Goal: Information Seeking & Learning: Learn about a topic

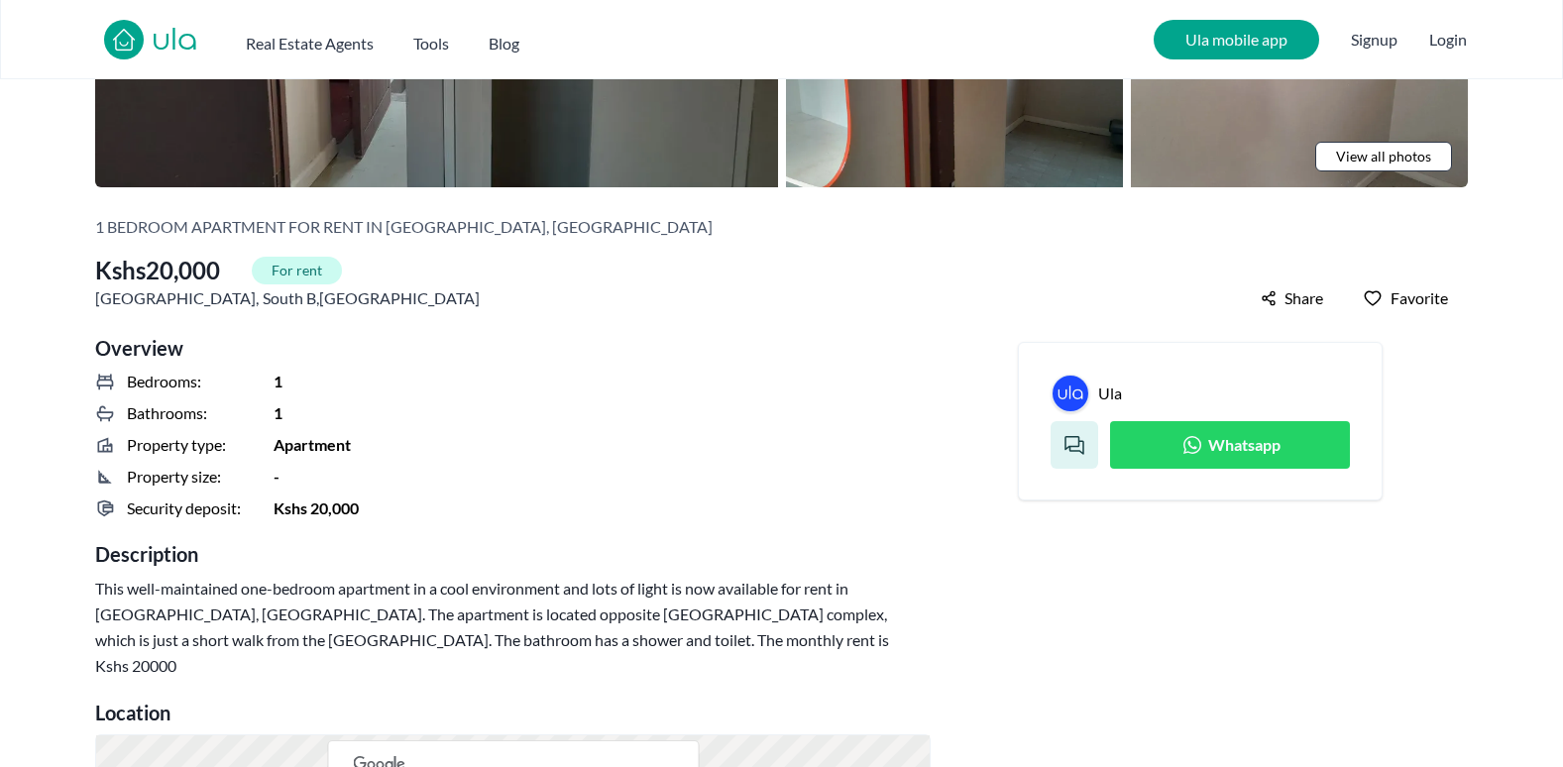
scroll to position [397, 0]
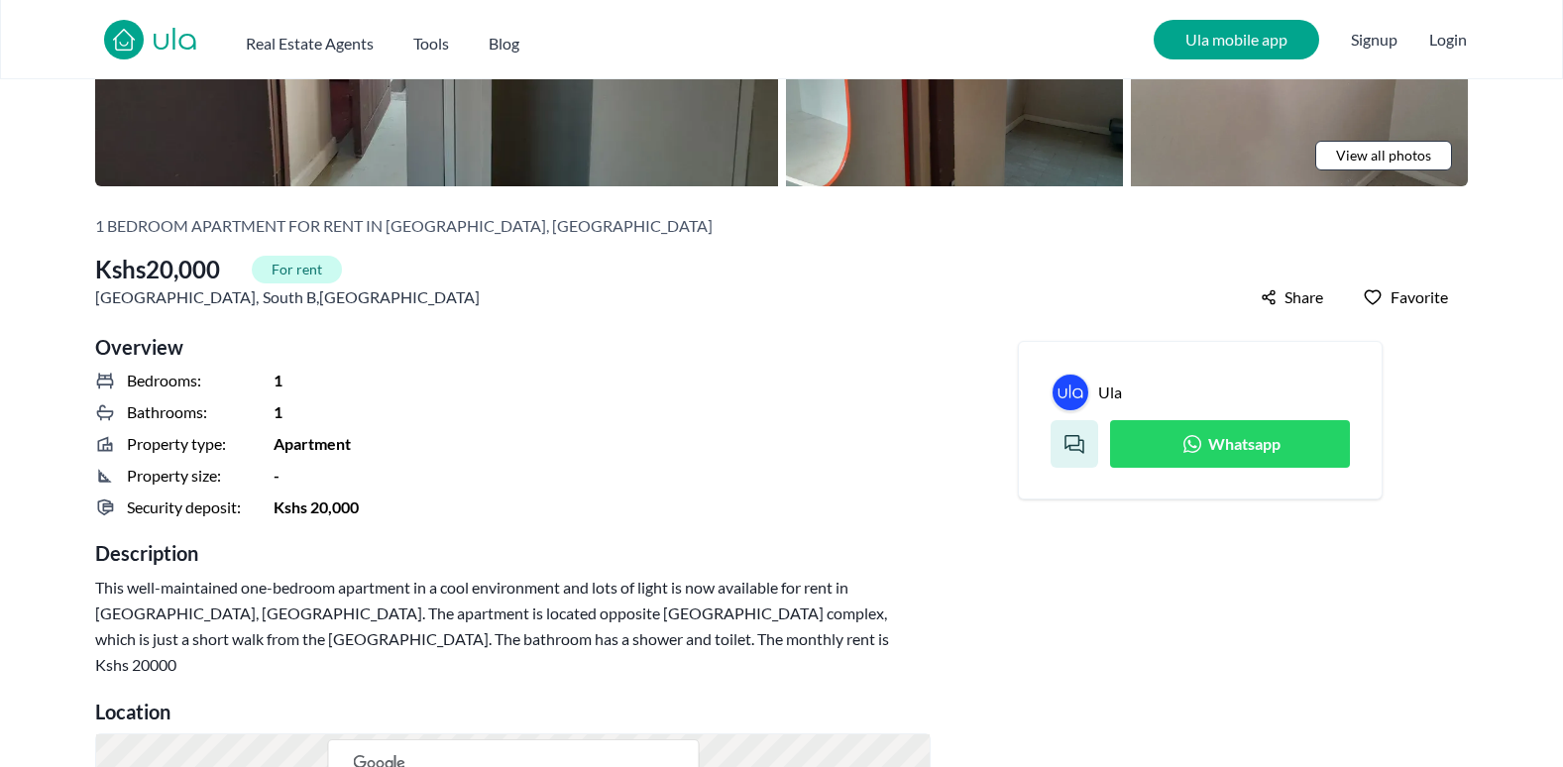
drag, startPoint x: 505, startPoint y: 342, endPoint x: 290, endPoint y: 356, distance: 214.6
click at [290, 356] on h2 "Overview" at bounding box center [513, 347] width 836 height 28
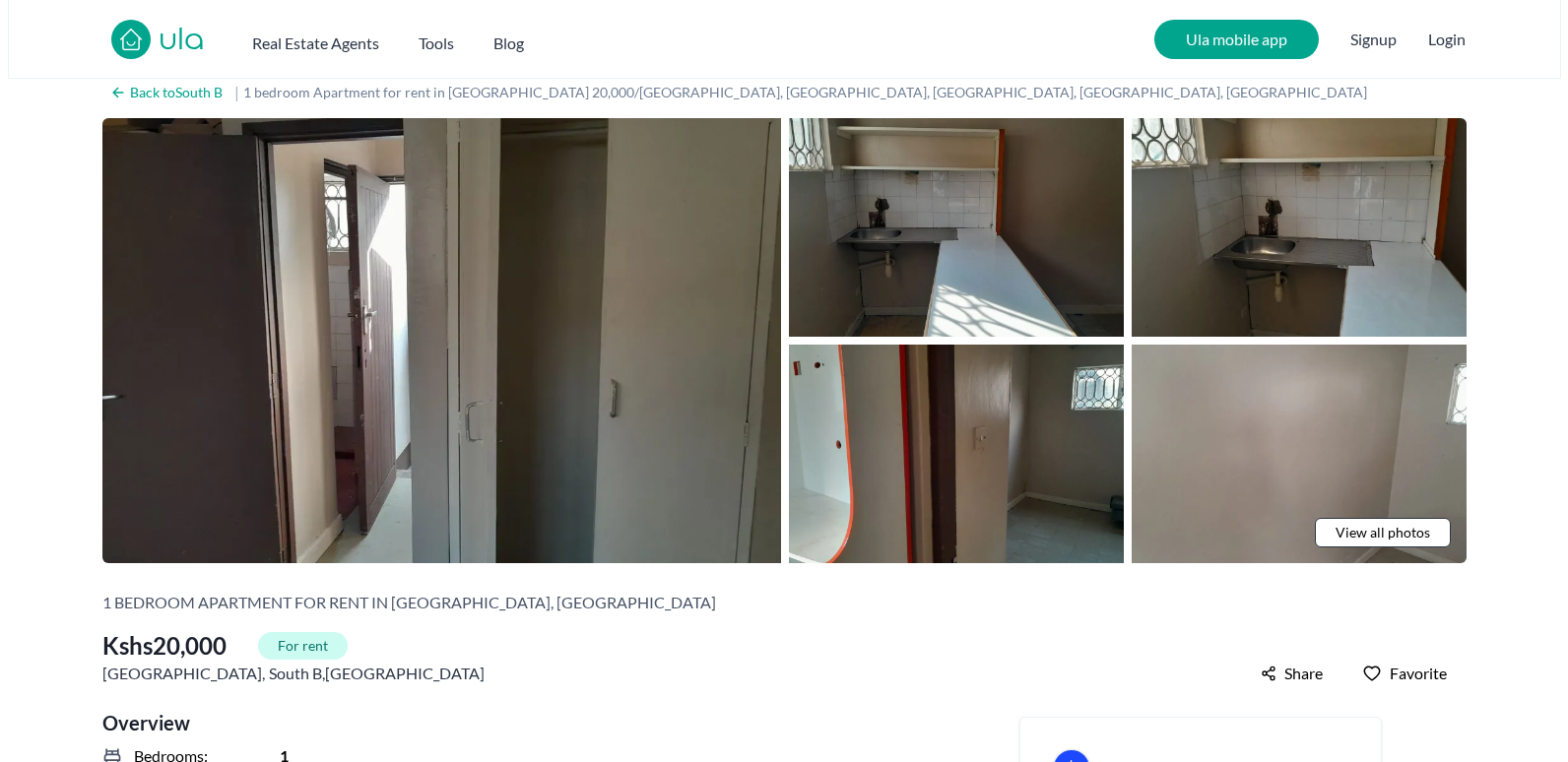
scroll to position [0, 0]
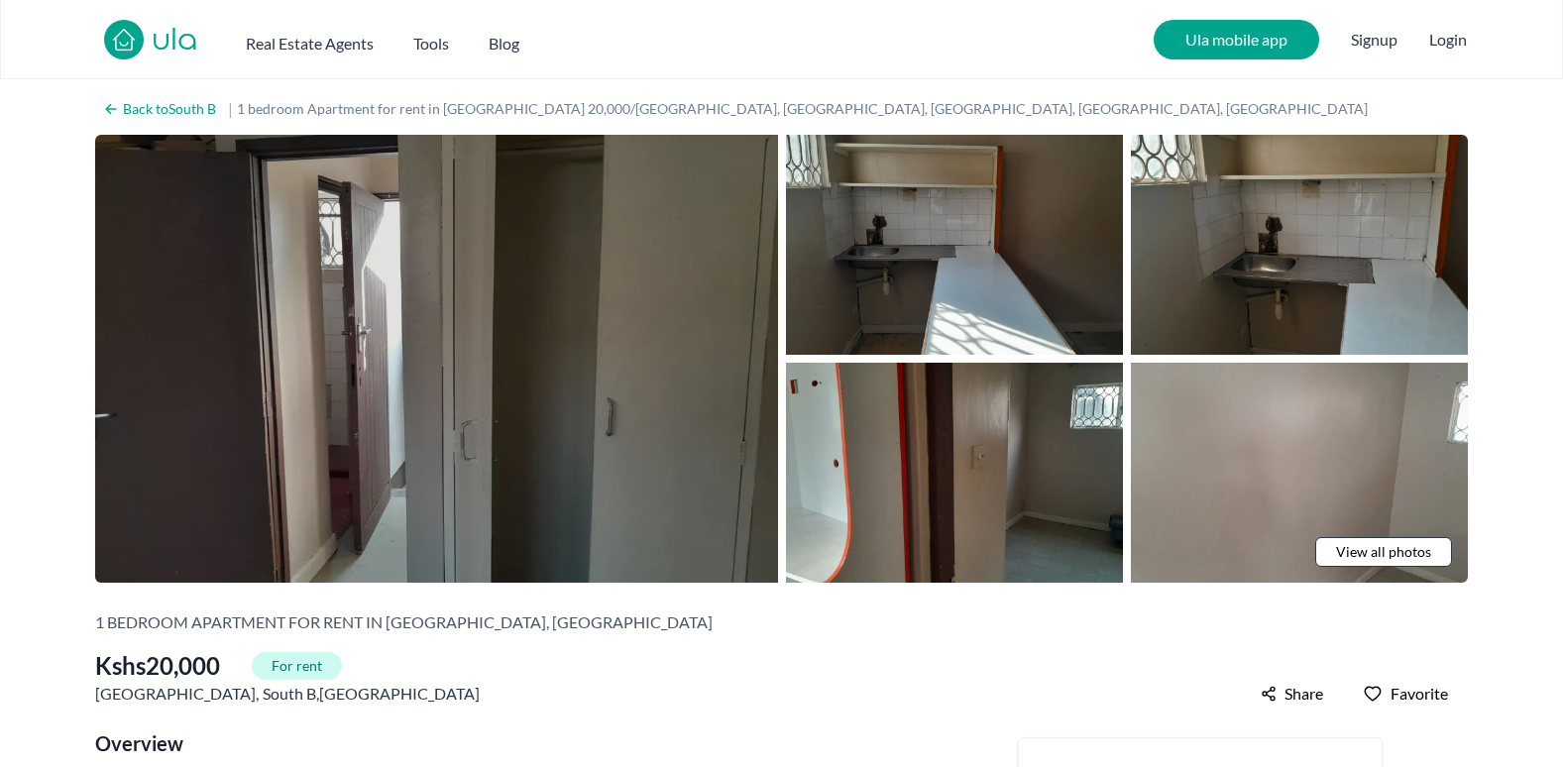
click at [692, 372] on img at bounding box center [436, 359] width 683 height 448
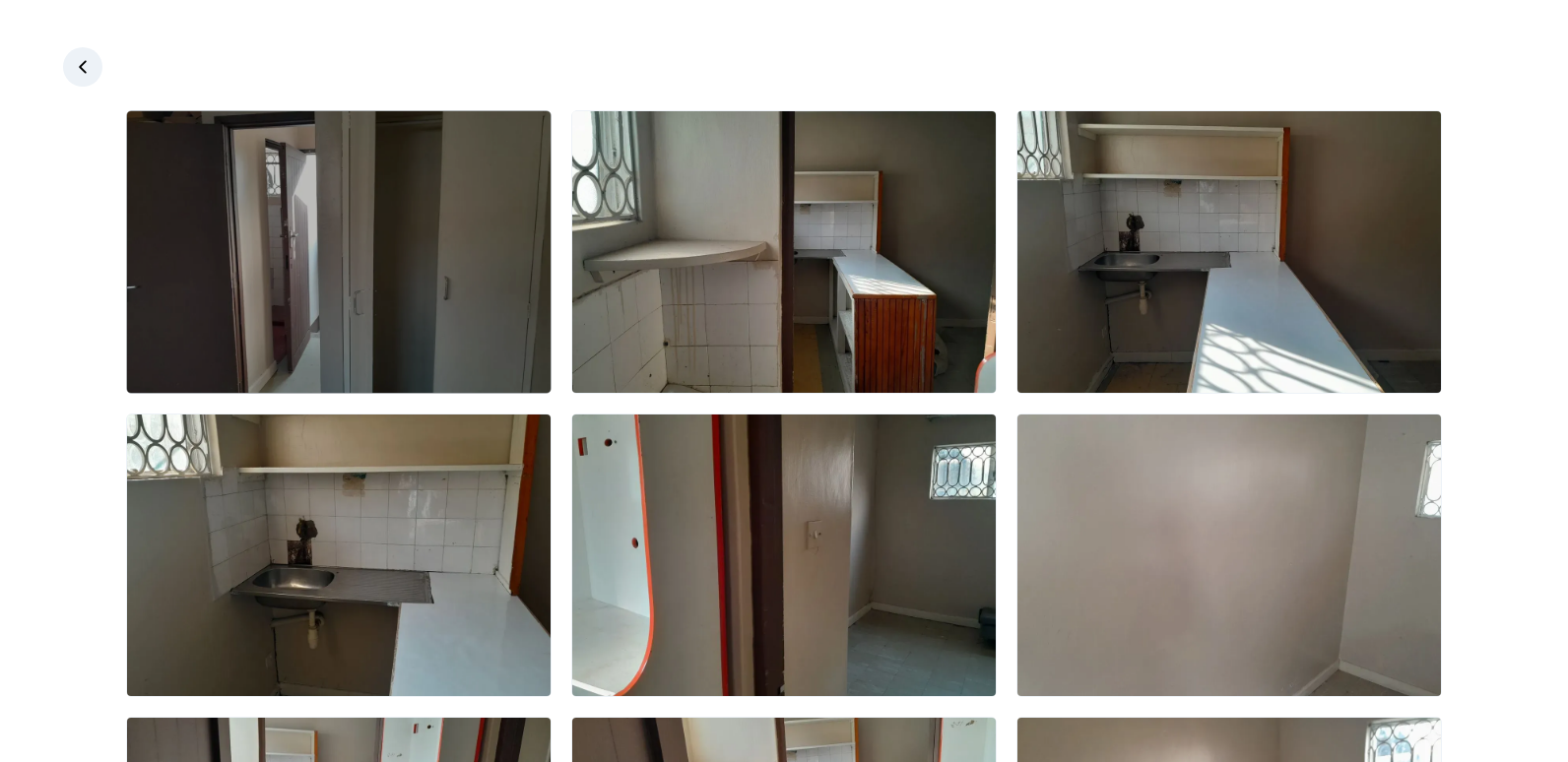
click at [471, 315] on img at bounding box center [339, 252] width 423 height 282
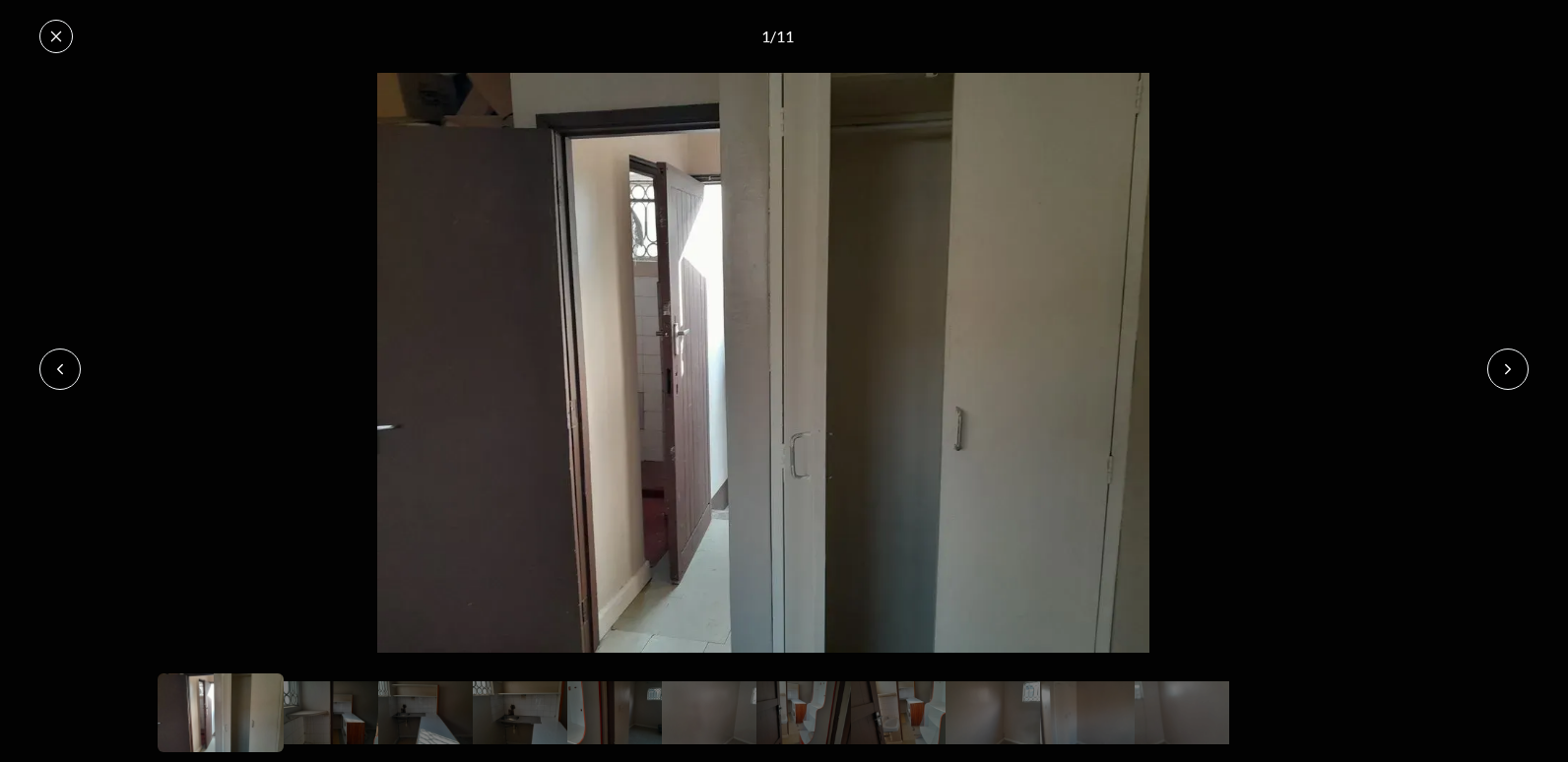
click at [1520, 386] on button at bounding box center [1508, 370] width 42 height 42
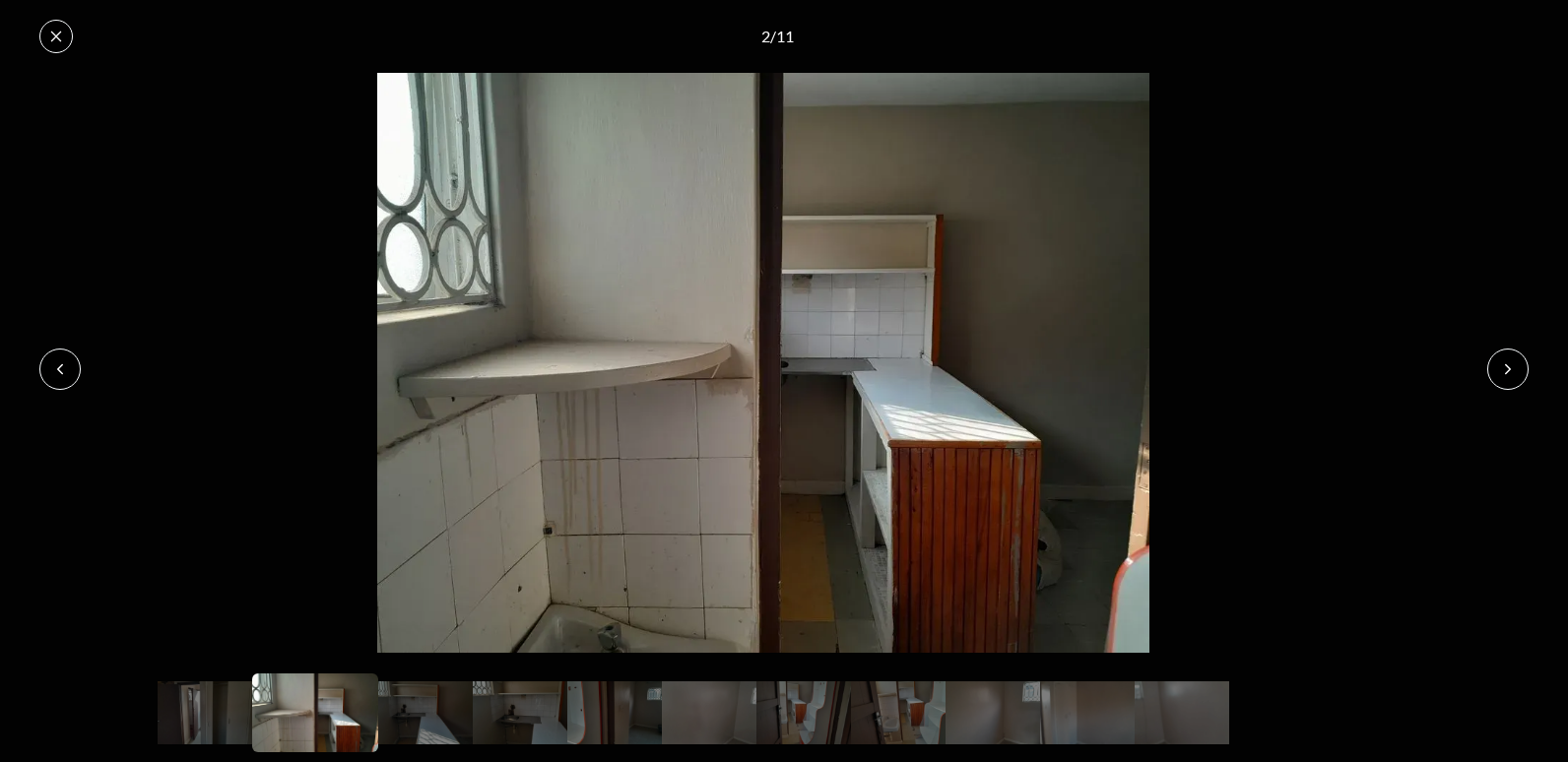
click at [1520, 386] on button at bounding box center [1508, 370] width 42 height 42
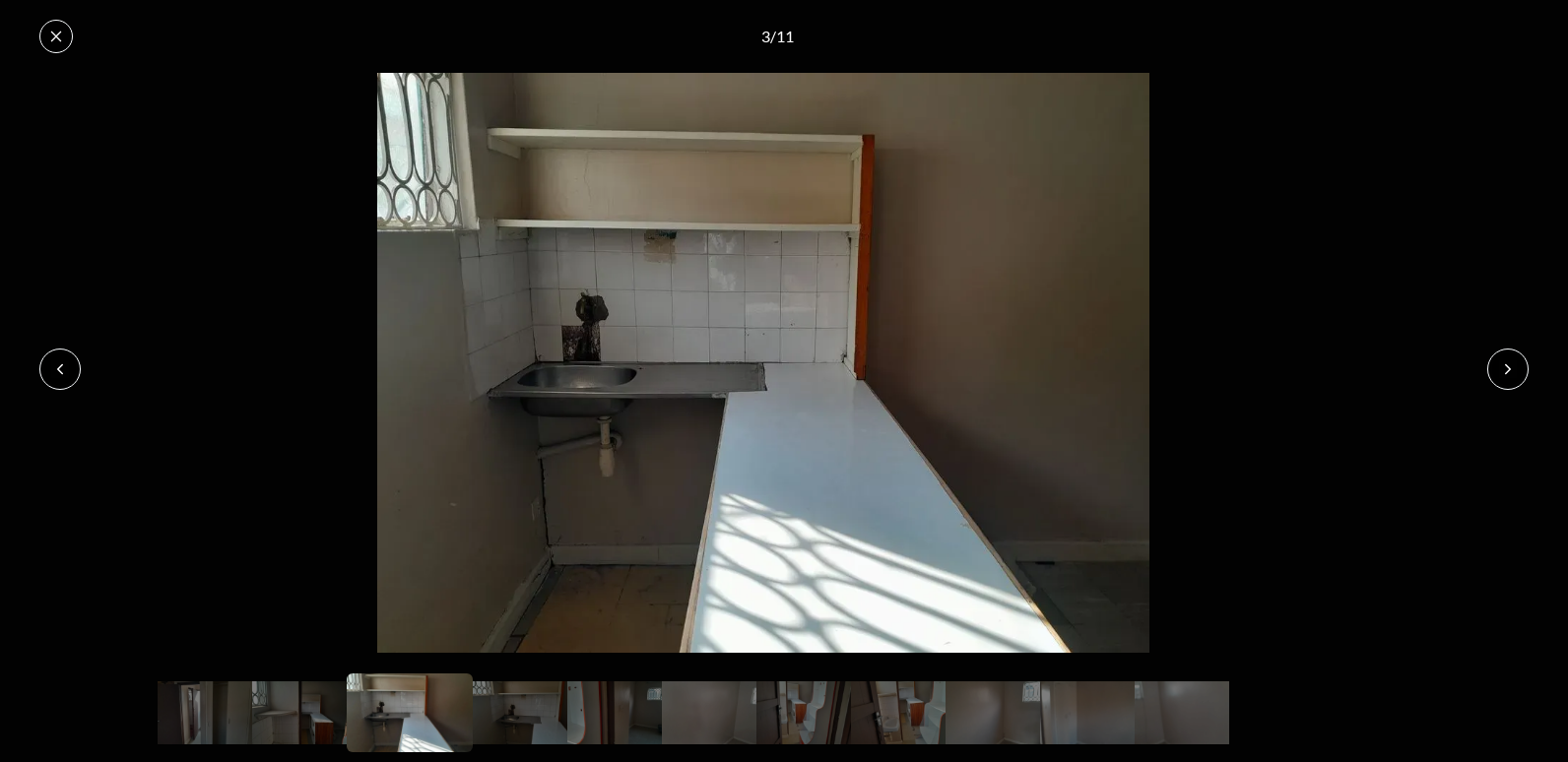
drag, startPoint x: 1520, startPoint y: 386, endPoint x: 1450, endPoint y: 175, distance: 222.3
click at [1450, 175] on img at bounding box center [763, 362] width 1527 height 579
click at [1514, 380] on button at bounding box center [1508, 370] width 42 height 42
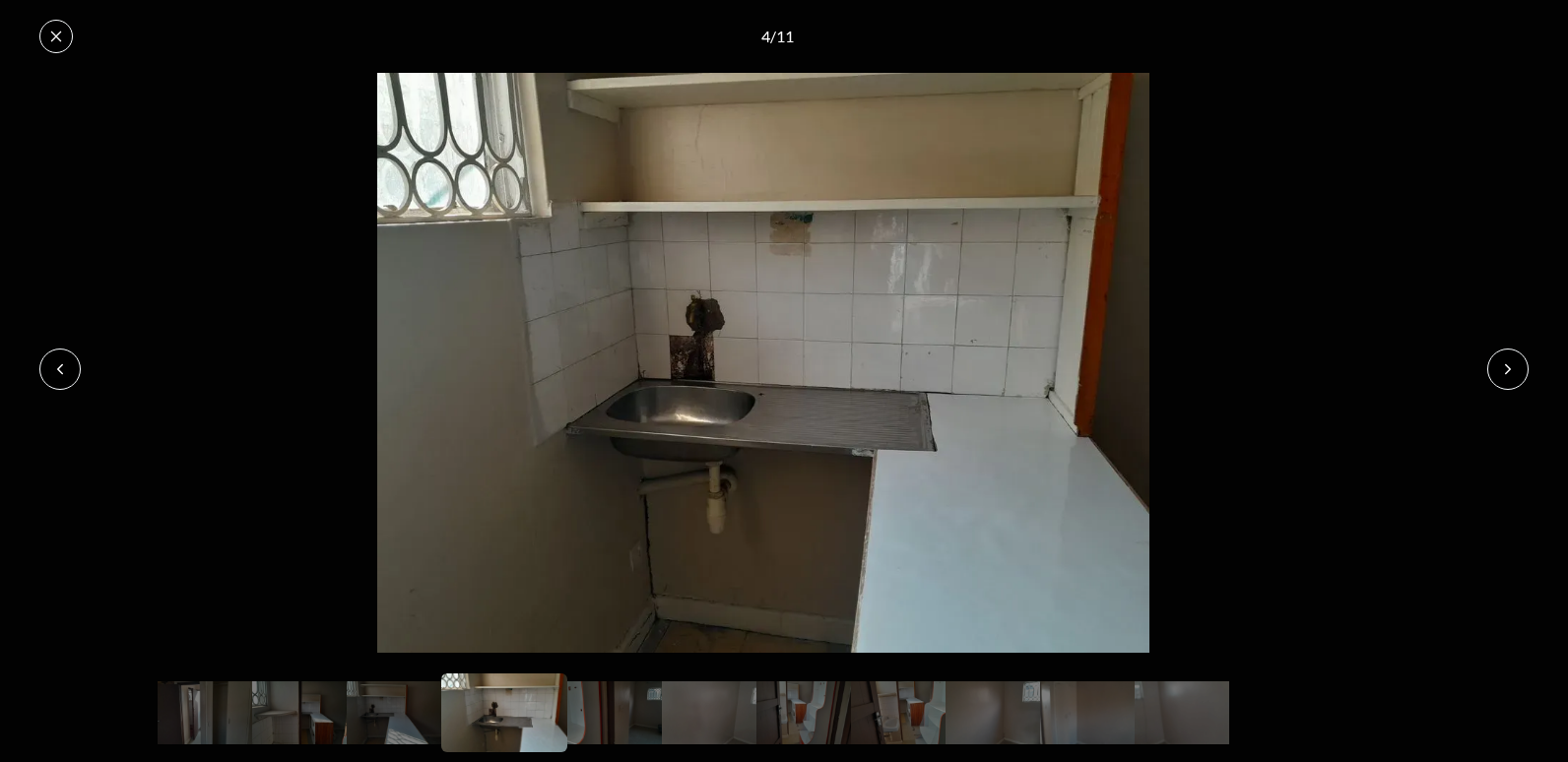
click at [1513, 381] on button at bounding box center [1508, 370] width 42 height 42
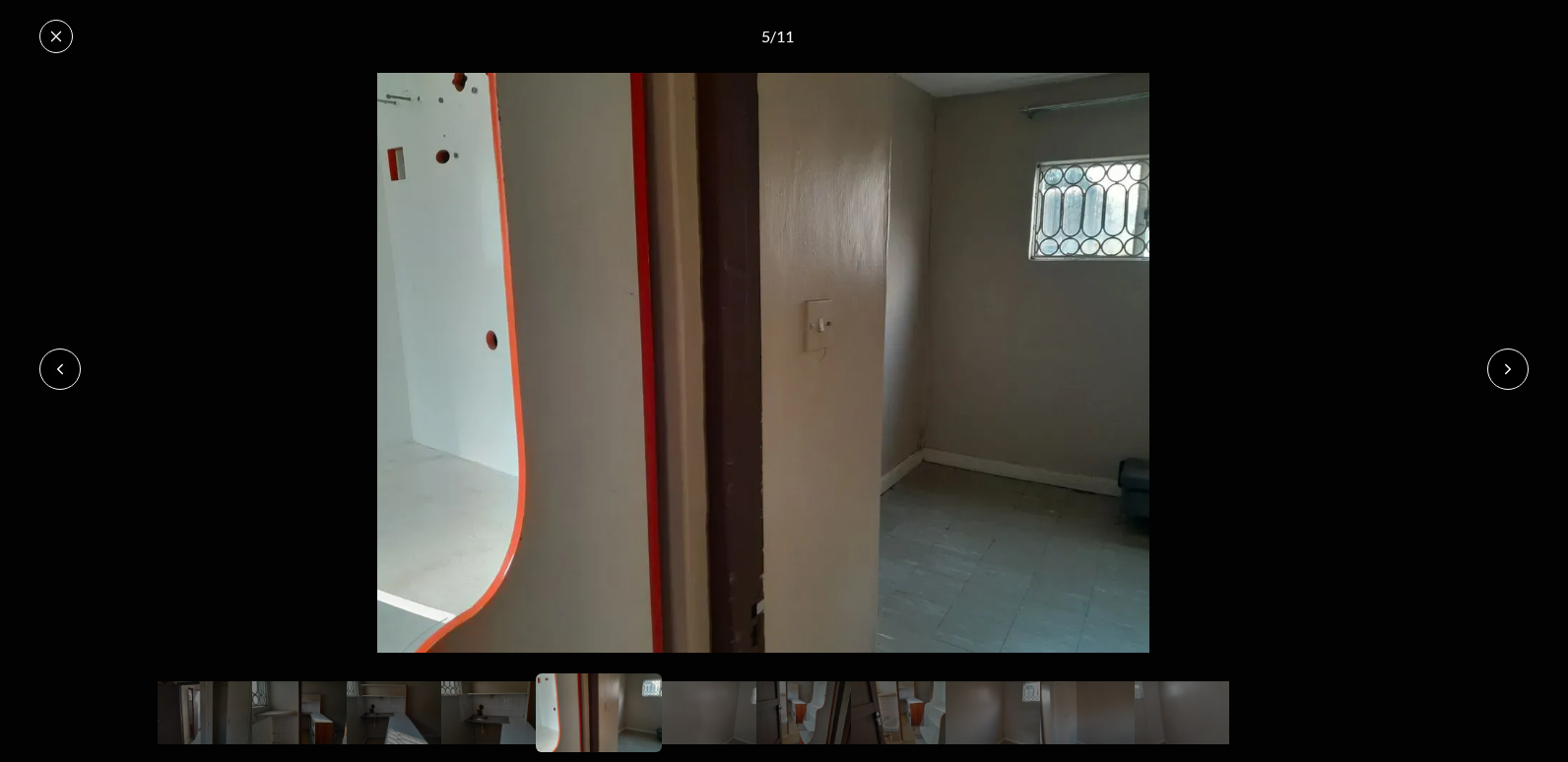
click at [1508, 386] on button at bounding box center [1508, 370] width 42 height 42
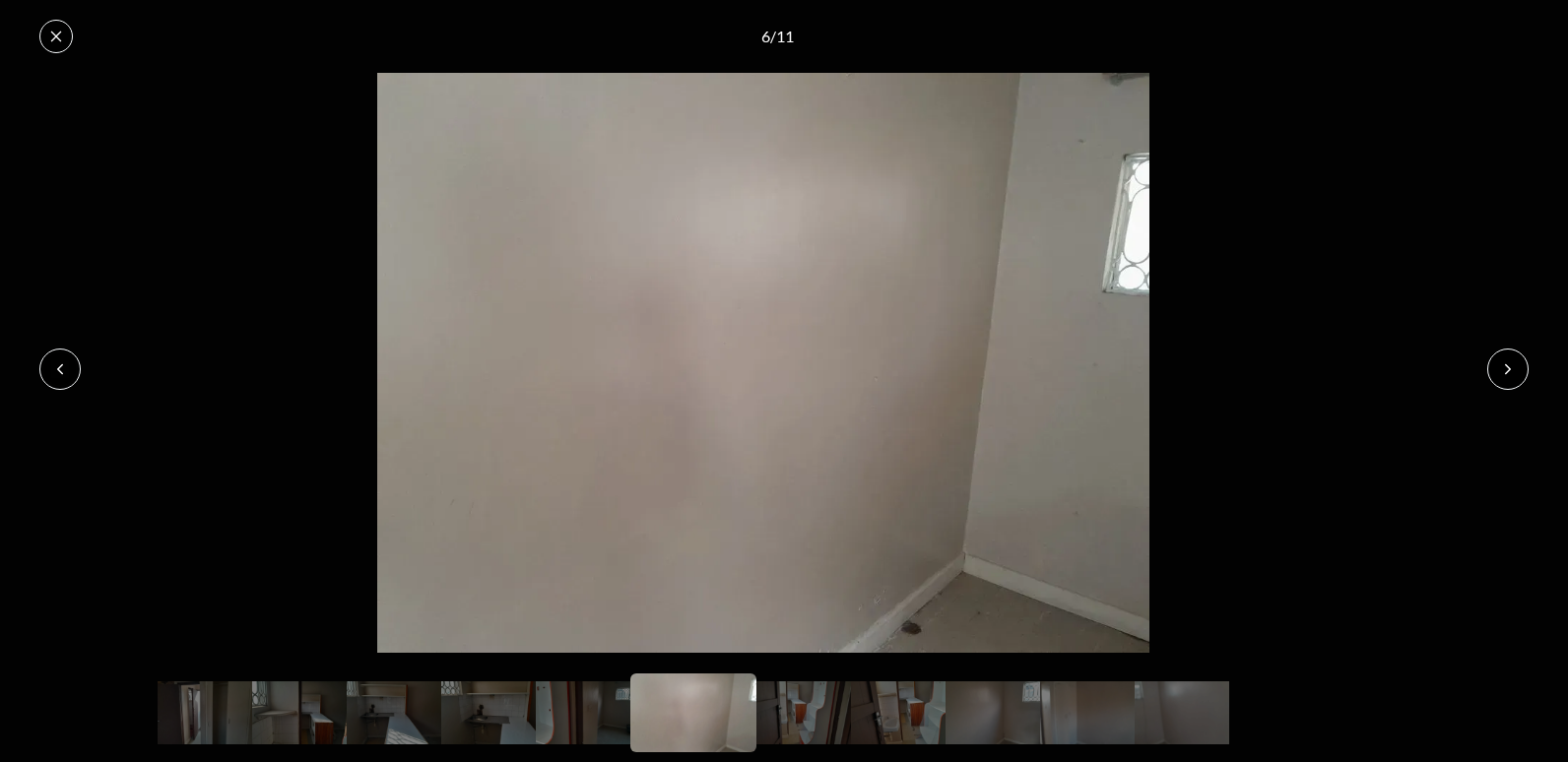
click at [1508, 381] on button at bounding box center [1508, 370] width 42 height 42
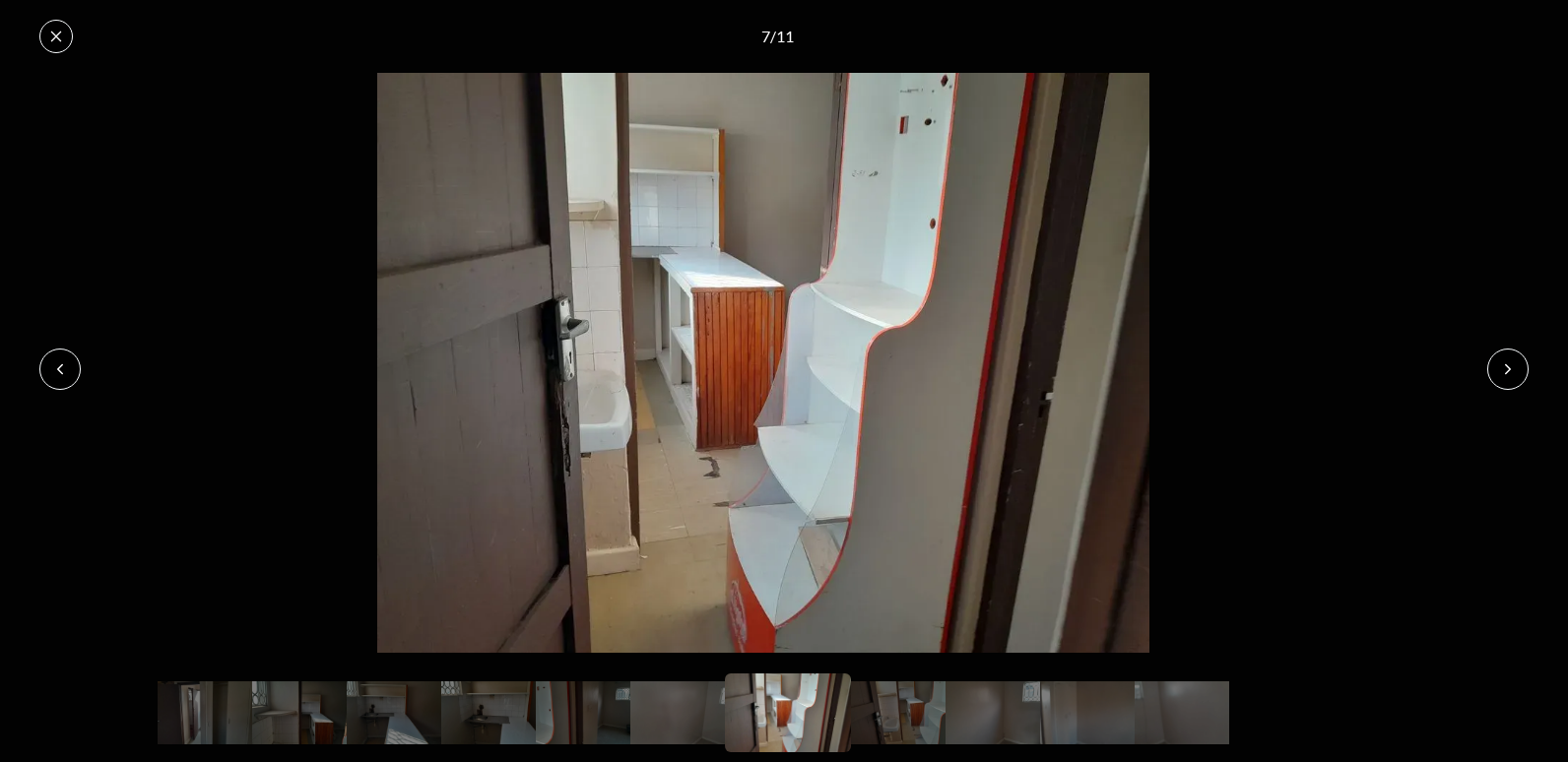
click at [1505, 383] on button at bounding box center [1508, 370] width 42 height 42
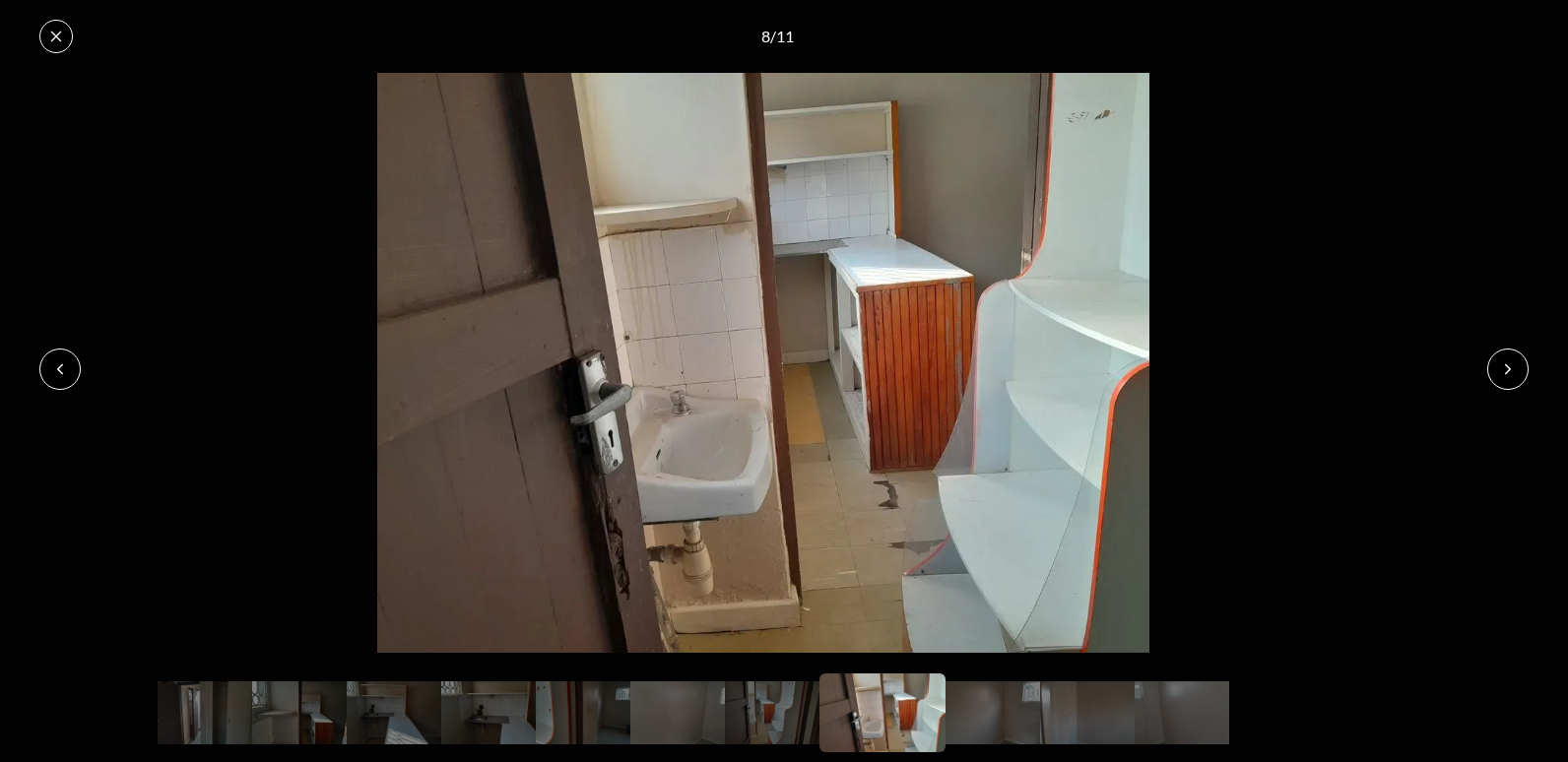
click at [1505, 383] on button at bounding box center [1508, 370] width 42 height 42
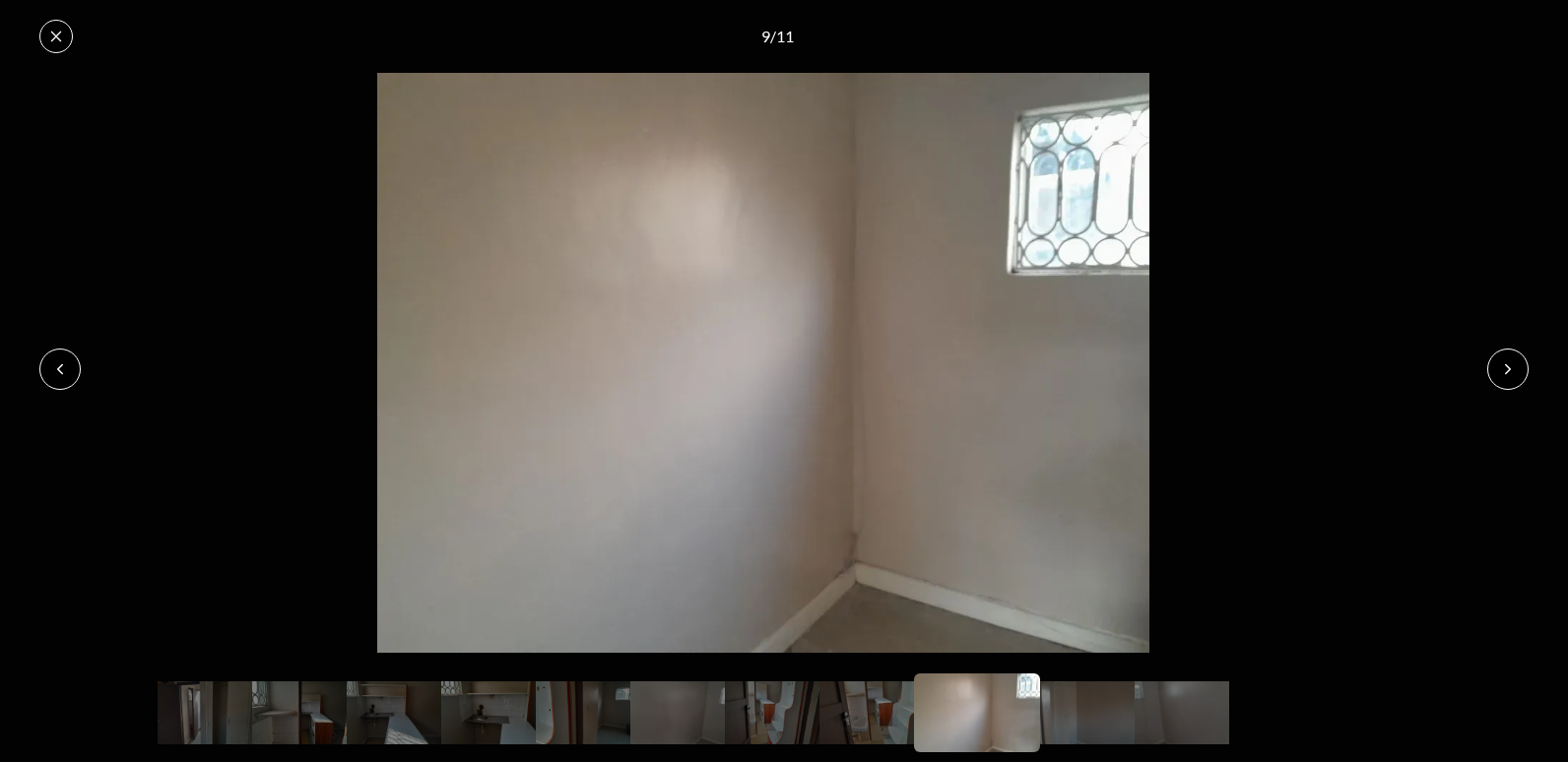
click at [1496, 358] on button at bounding box center [1508, 370] width 42 height 42
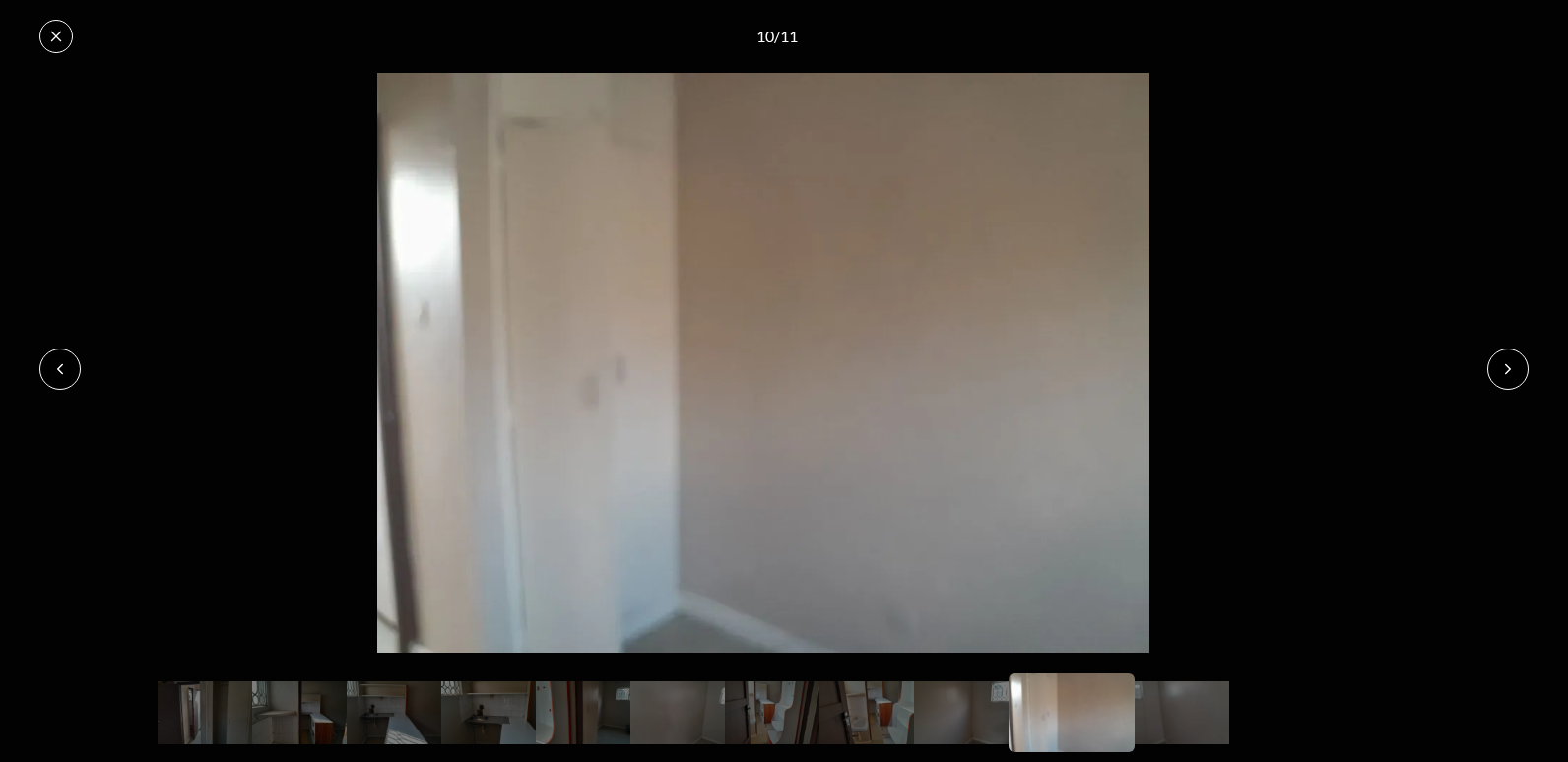
click at [1504, 359] on button at bounding box center [1508, 370] width 42 height 42
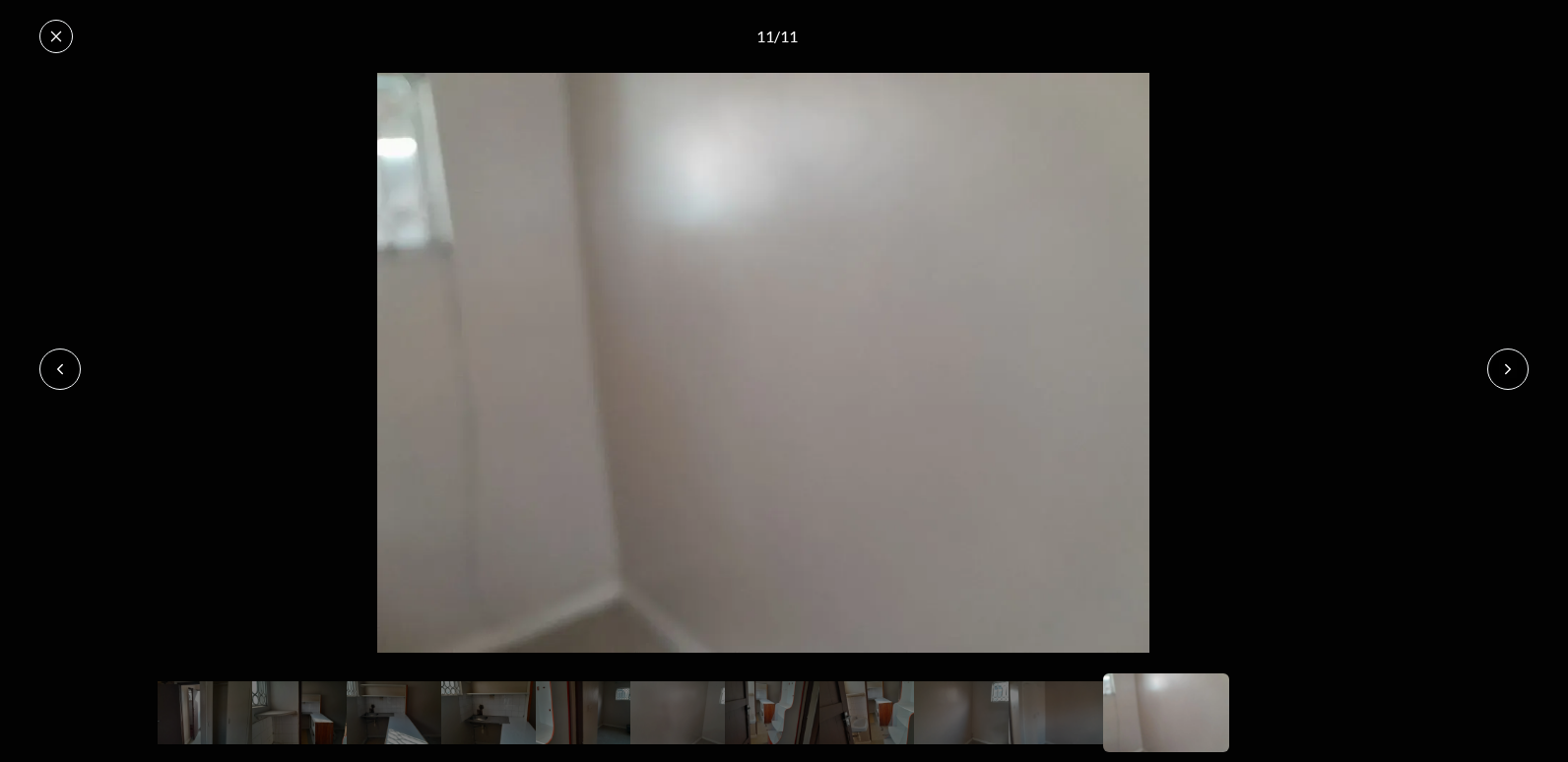
drag, startPoint x: 1511, startPoint y: 396, endPoint x: 1509, endPoint y: 343, distance: 53.0
click at [1511, 371] on div at bounding box center [784, 368] width 1568 height 591
click at [1509, 392] on img at bounding box center [763, 362] width 1527 height 579
click at [1505, 370] on icon at bounding box center [1508, 370] width 16 height 16
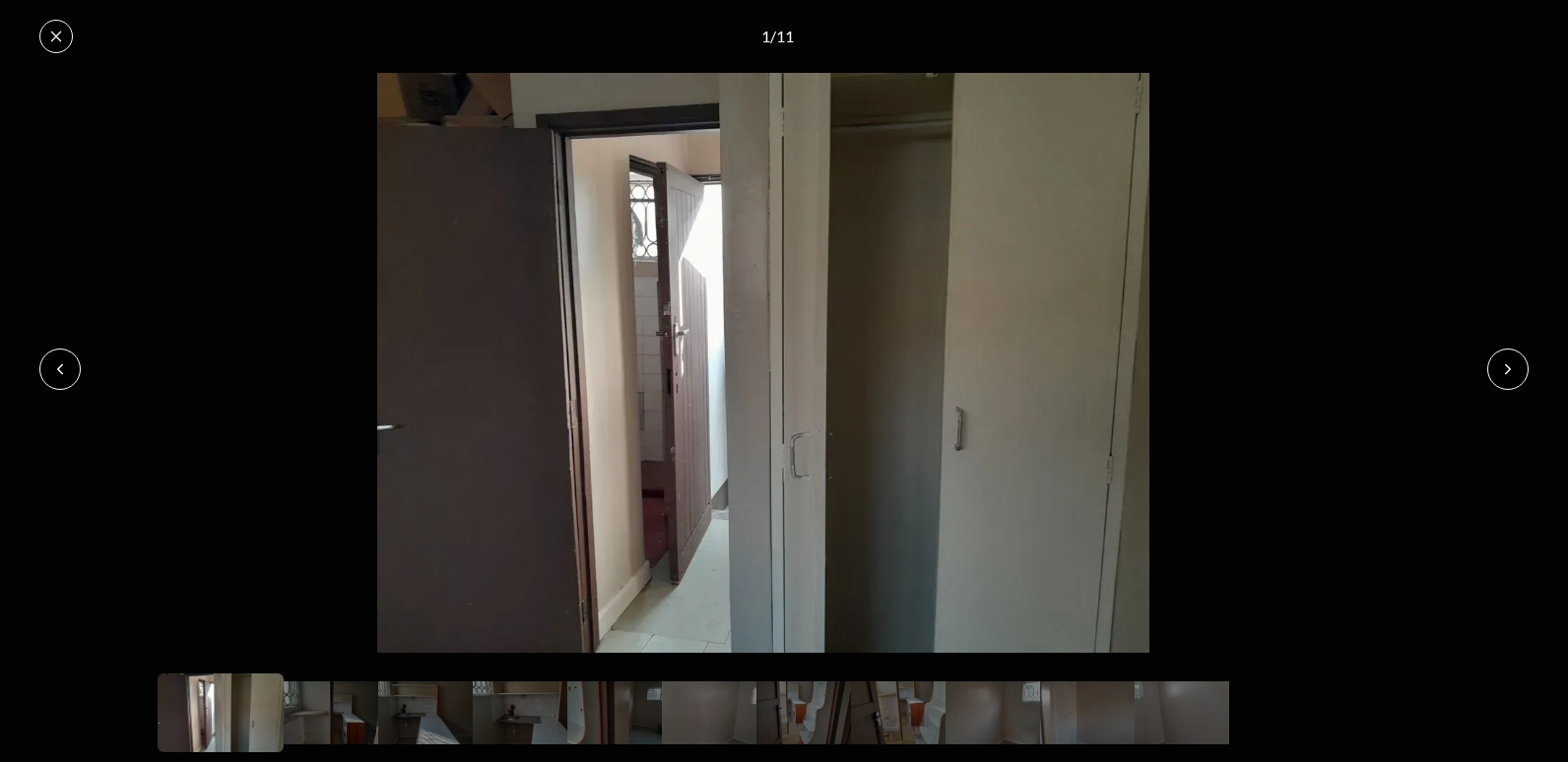
click at [1505, 370] on icon at bounding box center [1508, 370] width 16 height 16
